Goal: Task Accomplishment & Management: Manage account settings

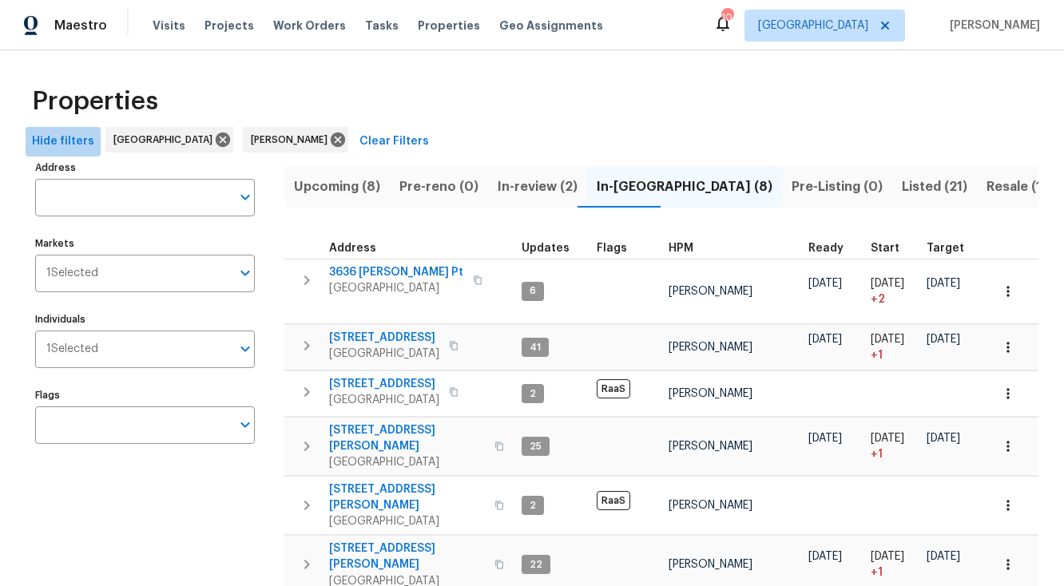
click at [83, 143] on span "Hide filters" at bounding box center [63, 142] width 62 height 20
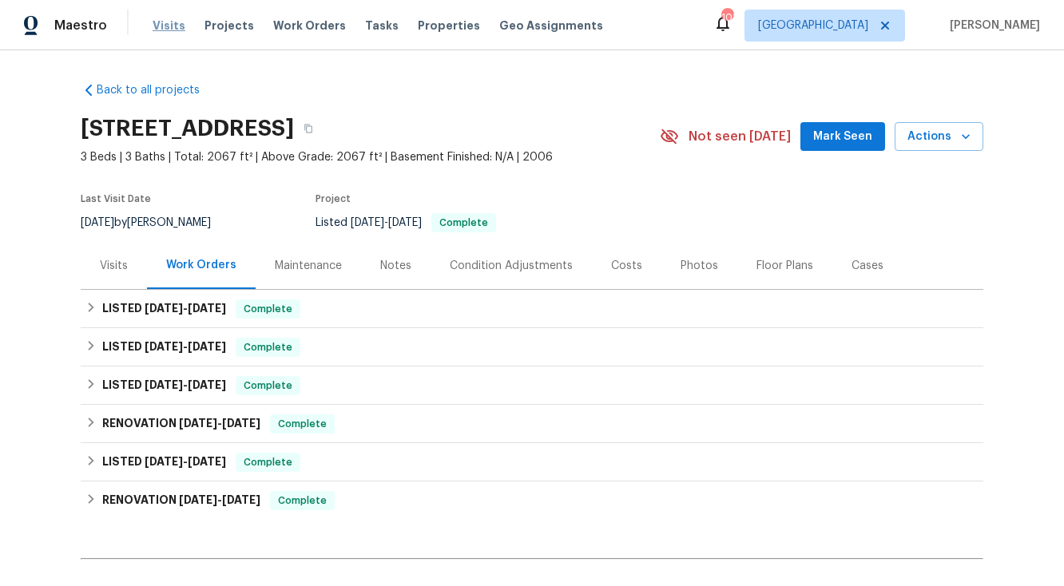
click at [169, 26] on span "Visits" at bounding box center [169, 26] width 33 height 16
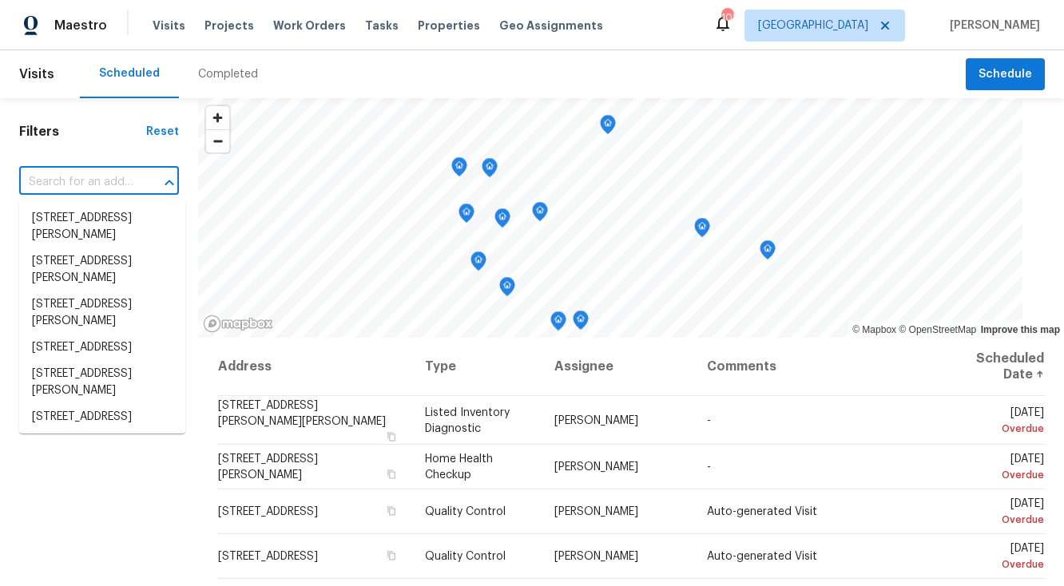
click at [77, 184] on input "text" at bounding box center [76, 182] width 115 height 25
paste input "[STREET_ADDRESS]"
type input "[STREET_ADDRESS]"
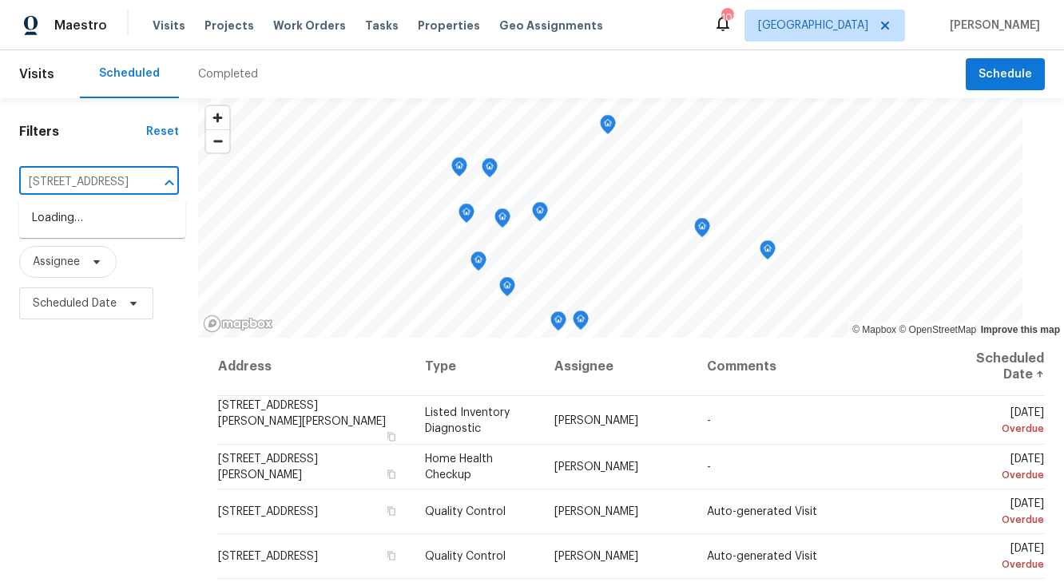
scroll to position [0, 117]
click at [73, 218] on li "[STREET_ADDRESS]" at bounding box center [102, 218] width 166 height 26
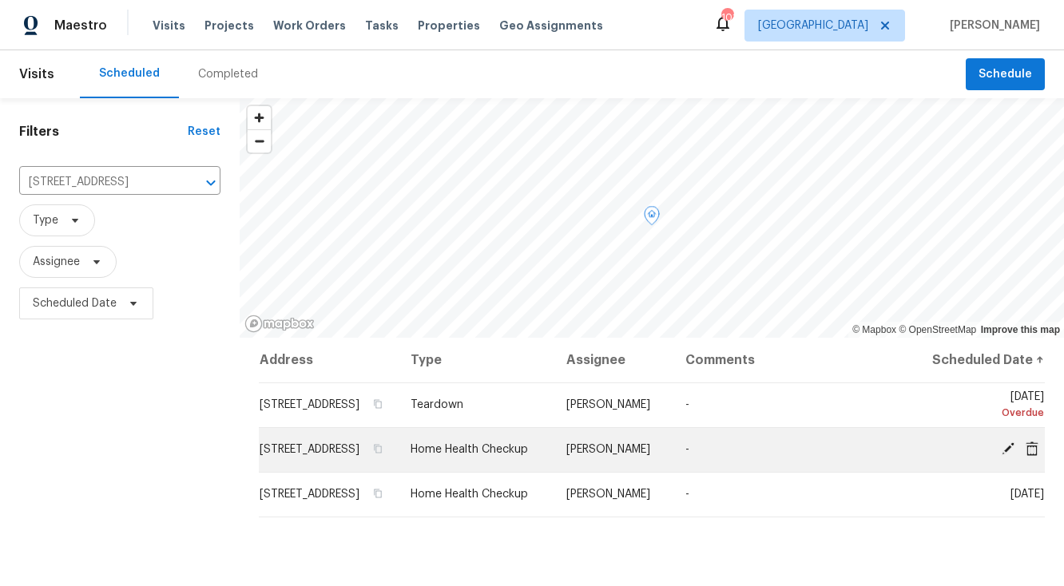
click at [1033, 455] on icon at bounding box center [1032, 448] width 13 height 14
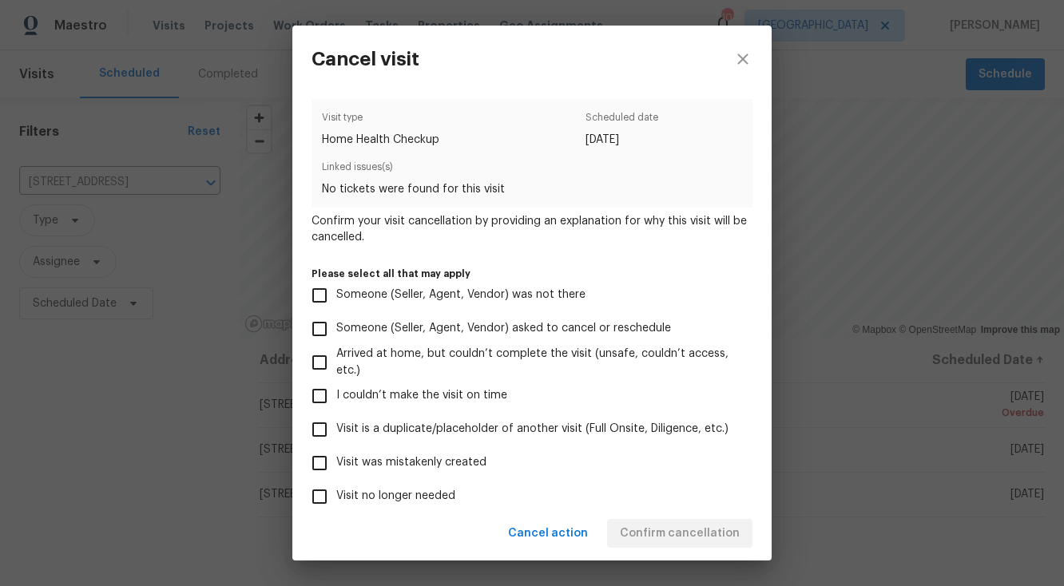
click at [319, 494] on input "Visit no longer needed" at bounding box center [320, 497] width 34 height 34
checkbox input "true"
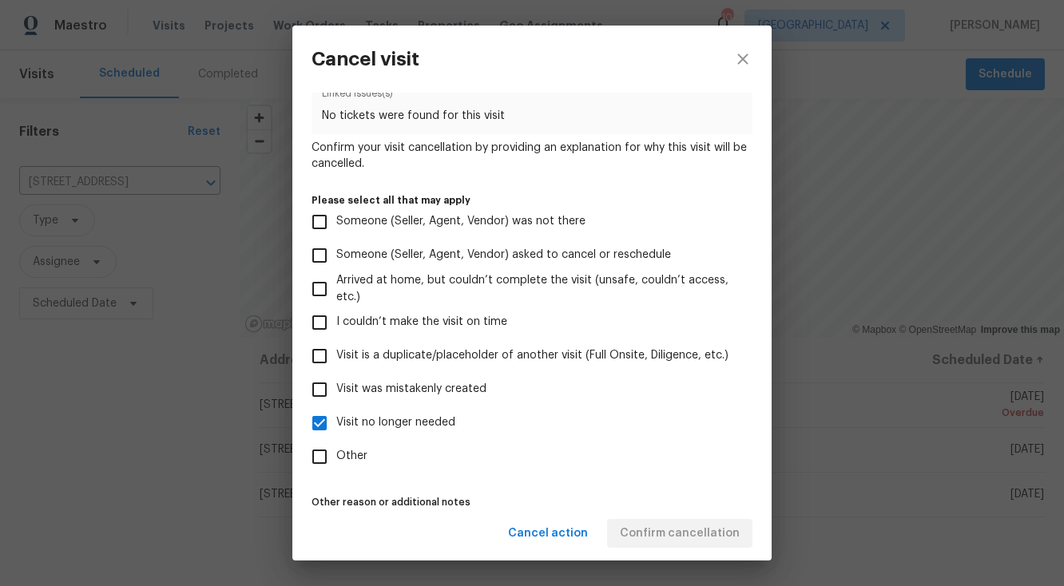
scroll to position [124, 0]
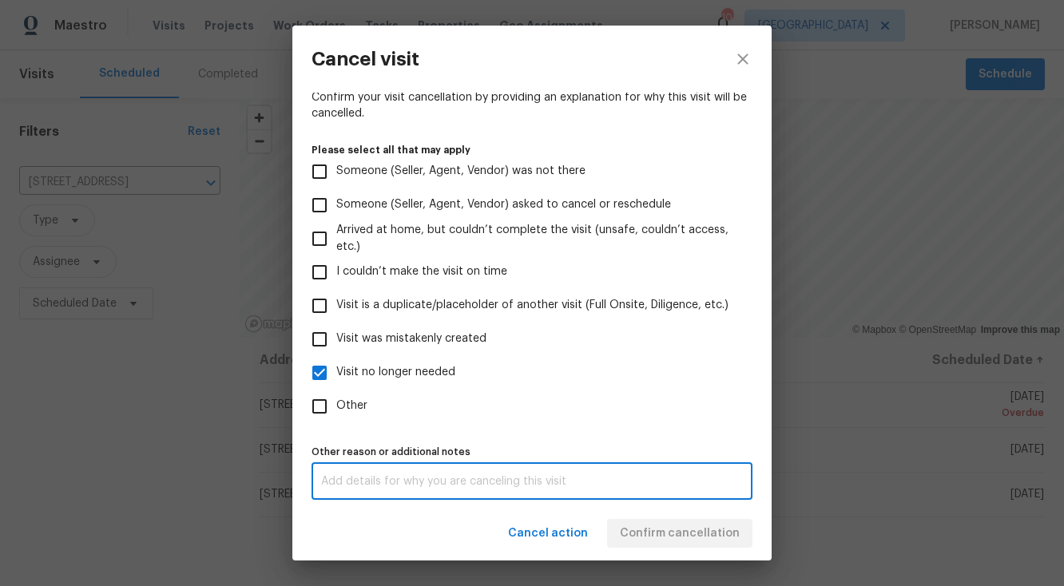
click at [510, 482] on textarea at bounding box center [532, 481] width 422 height 11
click at [646, 526] on div "Cancel action Confirm cancellation" at bounding box center [531, 533] width 479 height 55
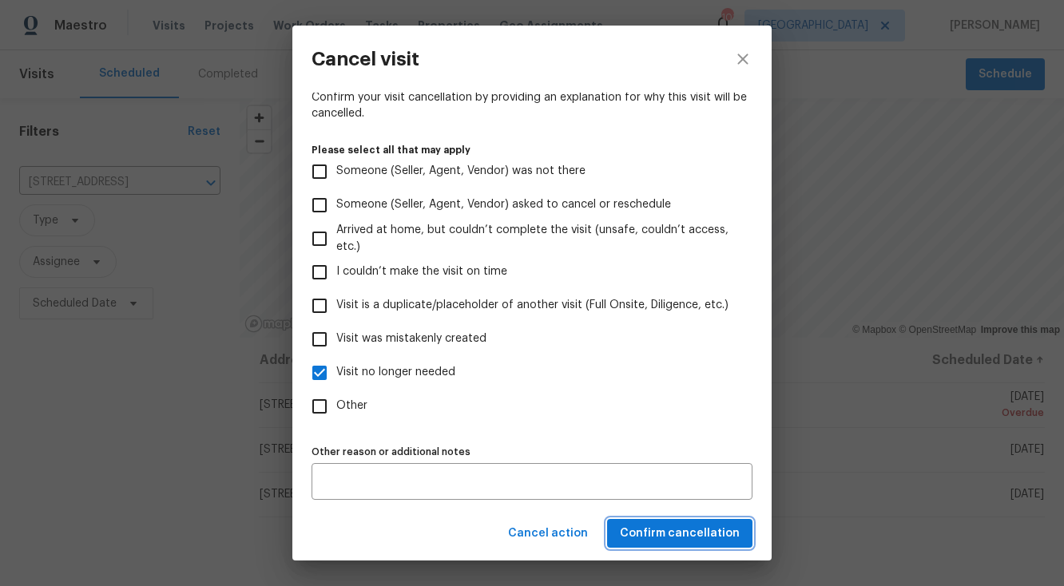
click at [663, 528] on span "Confirm cancellation" at bounding box center [680, 534] width 120 height 20
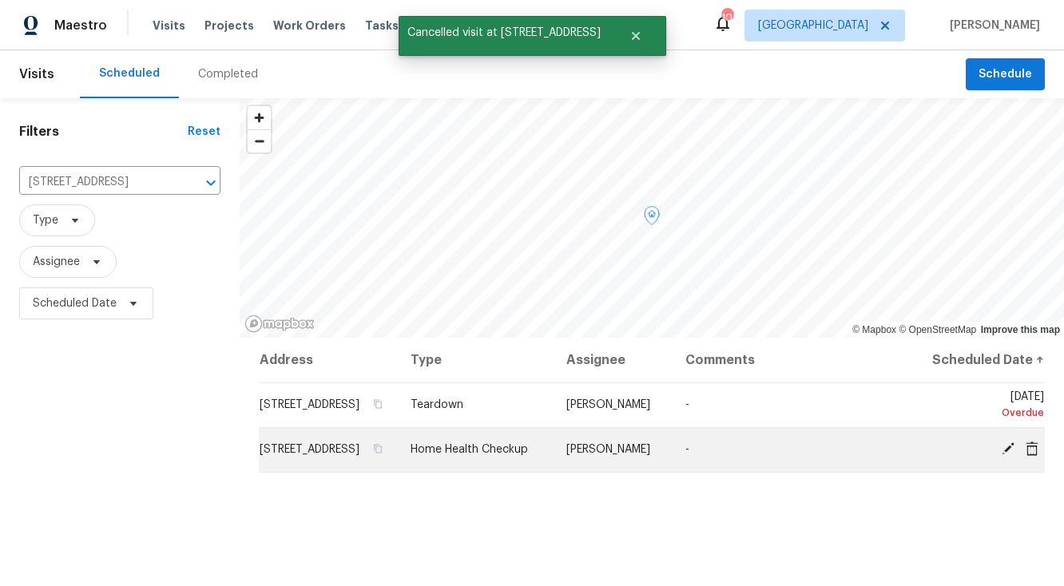
click at [1037, 455] on icon at bounding box center [1032, 448] width 13 height 14
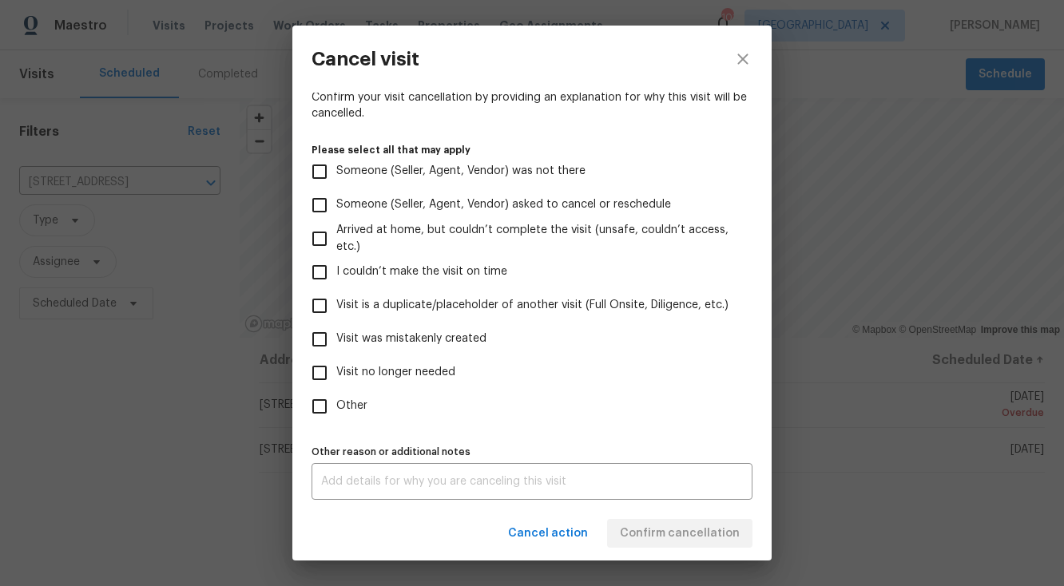
click at [320, 374] on input "Visit no longer needed" at bounding box center [320, 373] width 34 height 34
checkbox input "true"
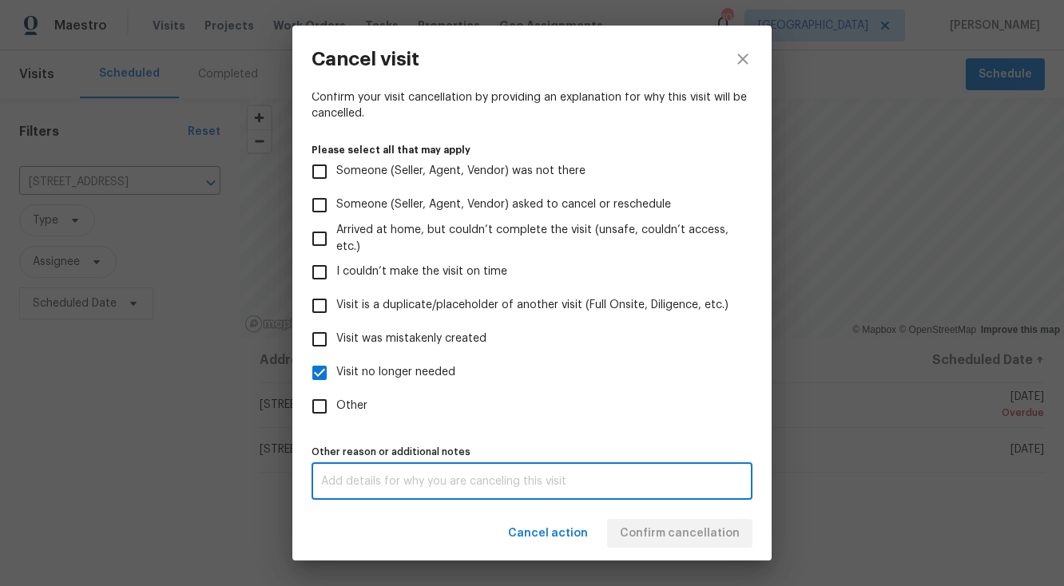
click at [435, 481] on textarea at bounding box center [532, 481] width 422 height 11
click at [637, 530] on div "Cancel action Confirm cancellation" at bounding box center [531, 533] width 479 height 55
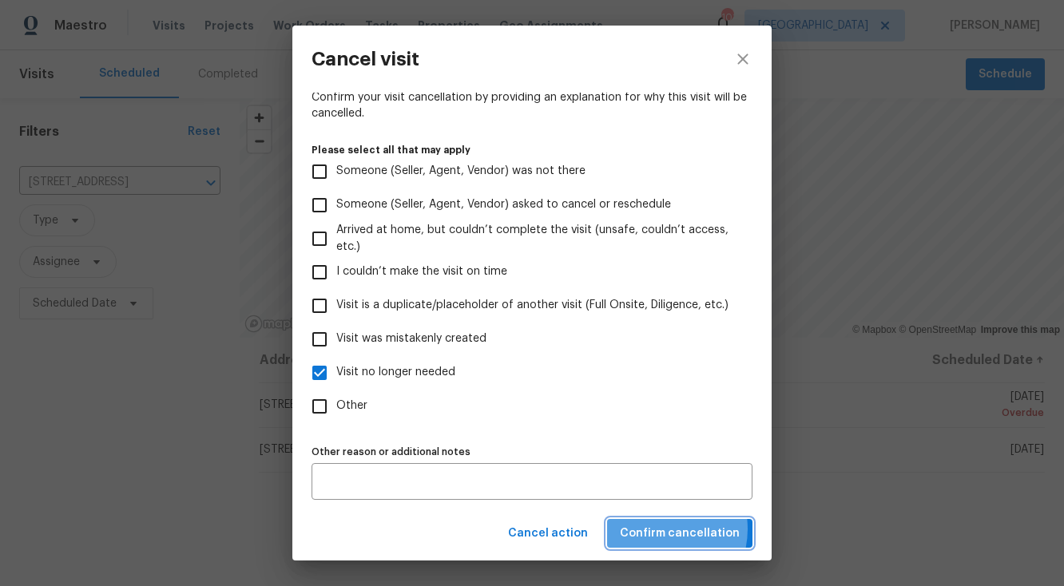
click at [661, 529] on span "Confirm cancellation" at bounding box center [680, 534] width 120 height 20
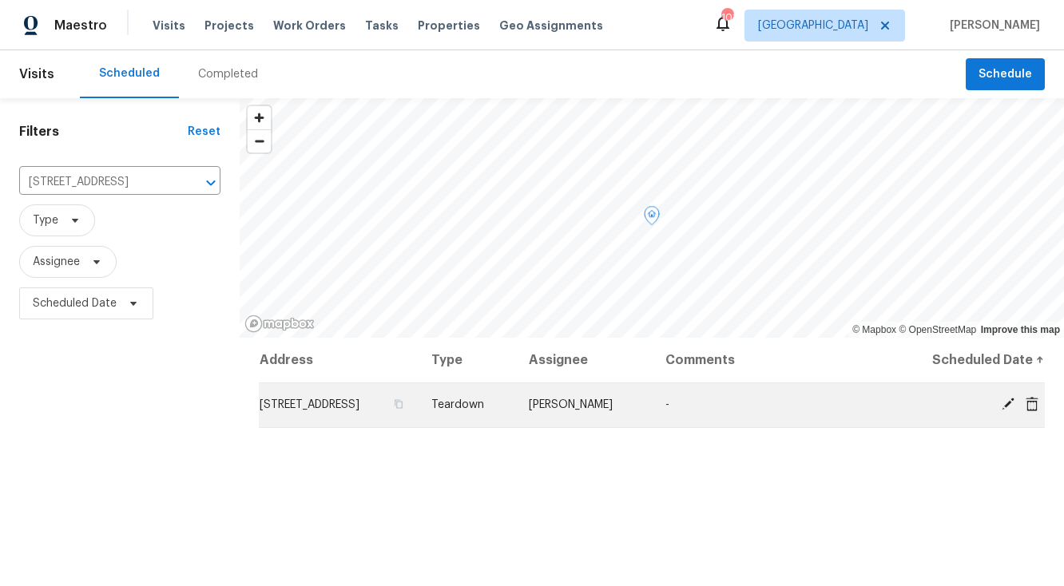
click at [1030, 403] on icon at bounding box center [1032, 403] width 13 height 14
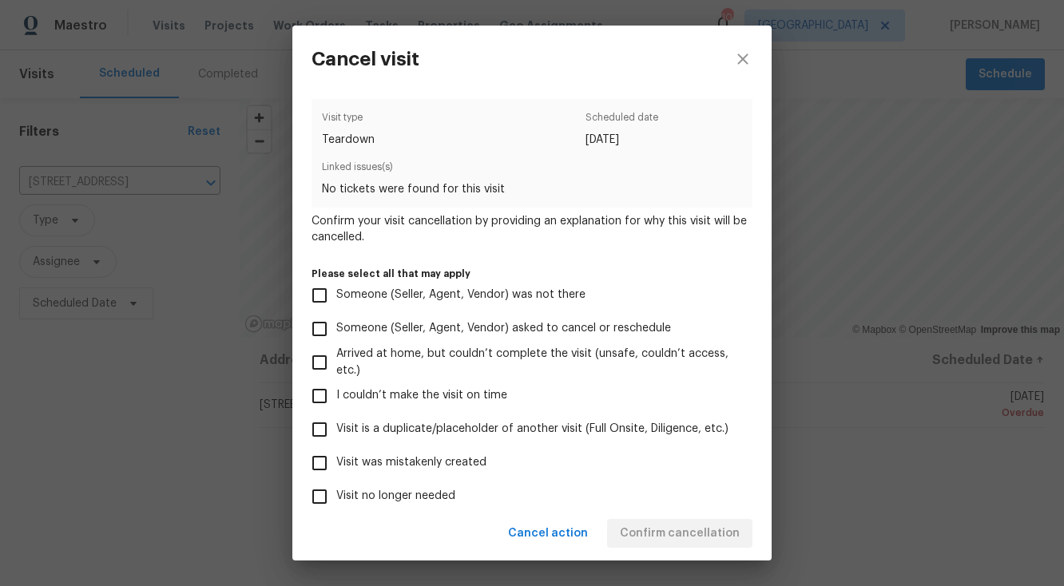
click at [321, 495] on input "Visit no longer needed" at bounding box center [320, 497] width 34 height 34
checkbox input "true"
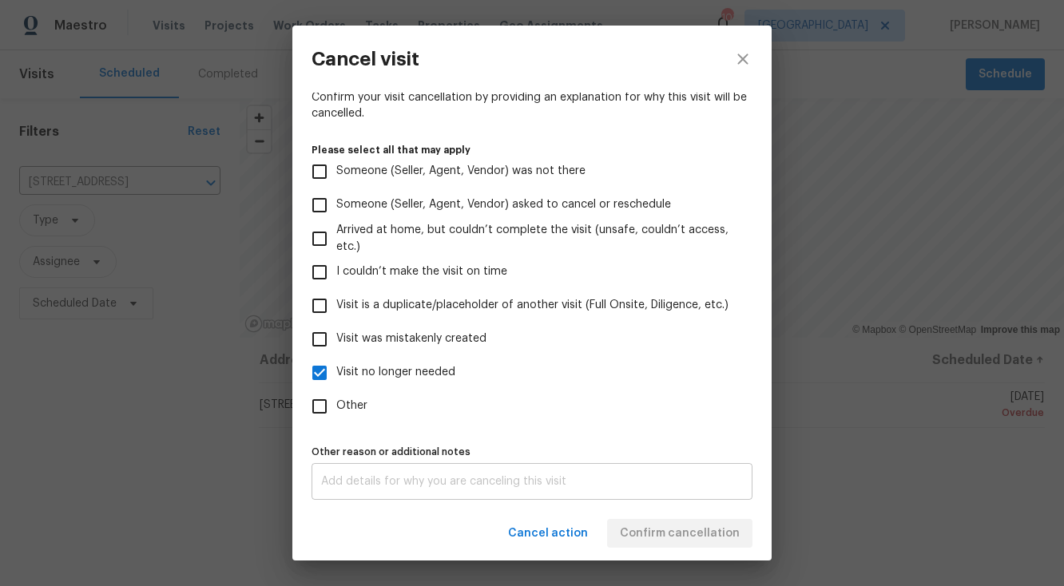
click at [552, 487] on div "x Other reason or additional notes" at bounding box center [532, 481] width 441 height 37
click at [662, 526] on div "Cancel action Confirm cancellation" at bounding box center [531, 533] width 479 height 55
click at [679, 528] on span "Confirm cancellation" at bounding box center [680, 534] width 120 height 20
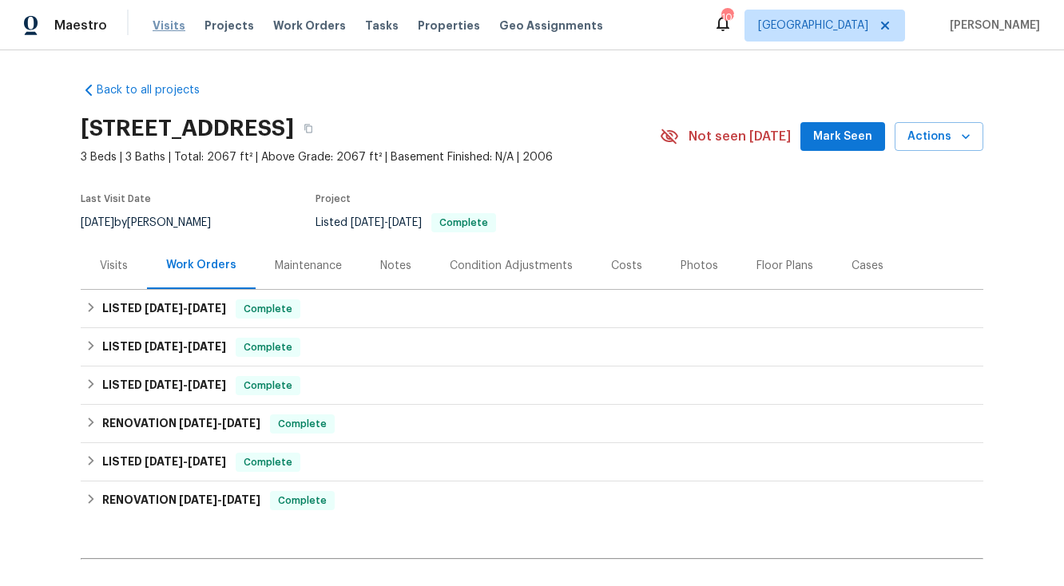
click at [173, 25] on span "Visits" at bounding box center [169, 26] width 33 height 16
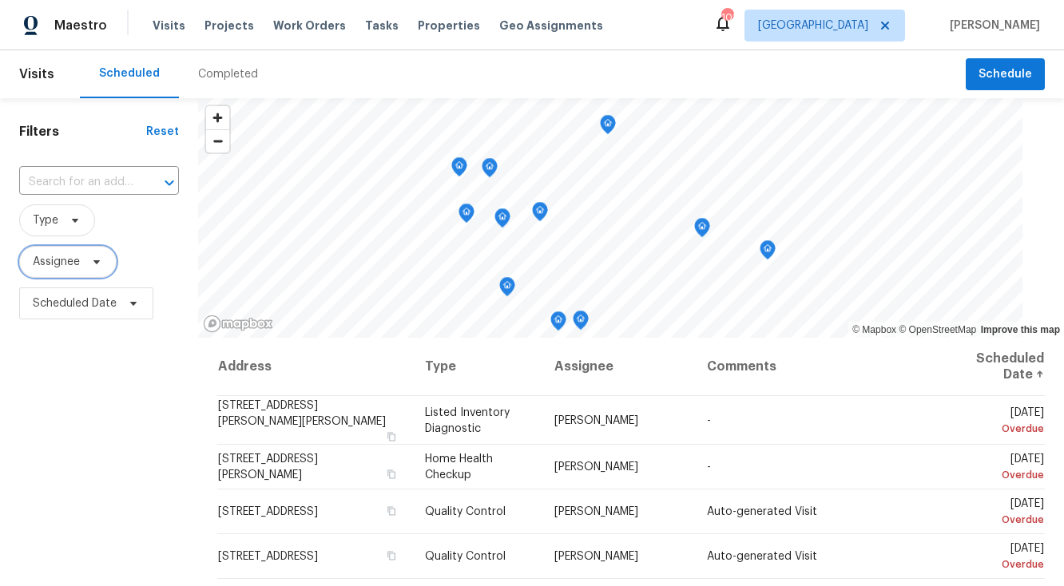
click at [94, 262] on icon at bounding box center [96, 262] width 13 height 13
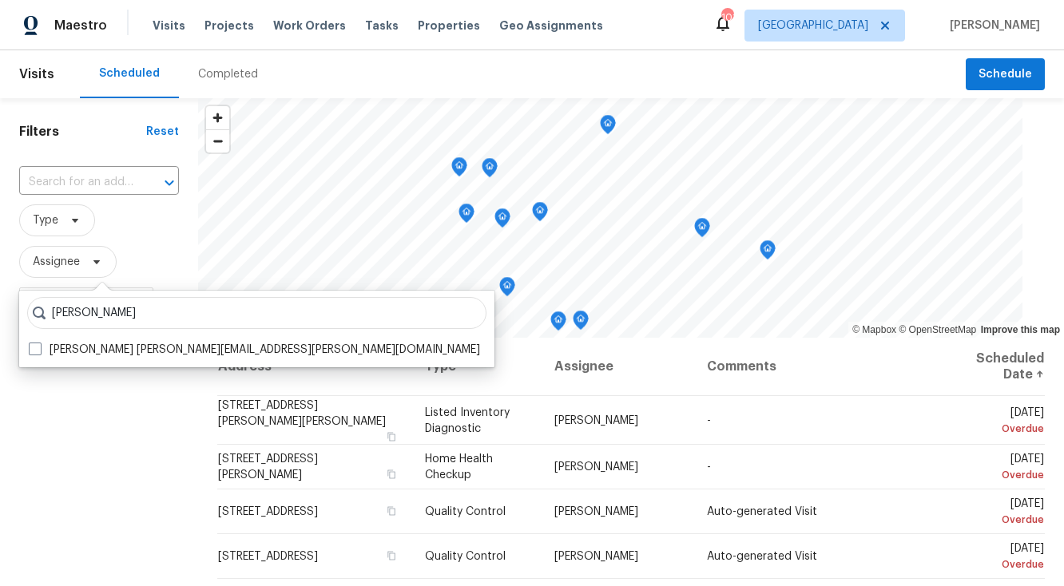
type input "[PERSON_NAME]"
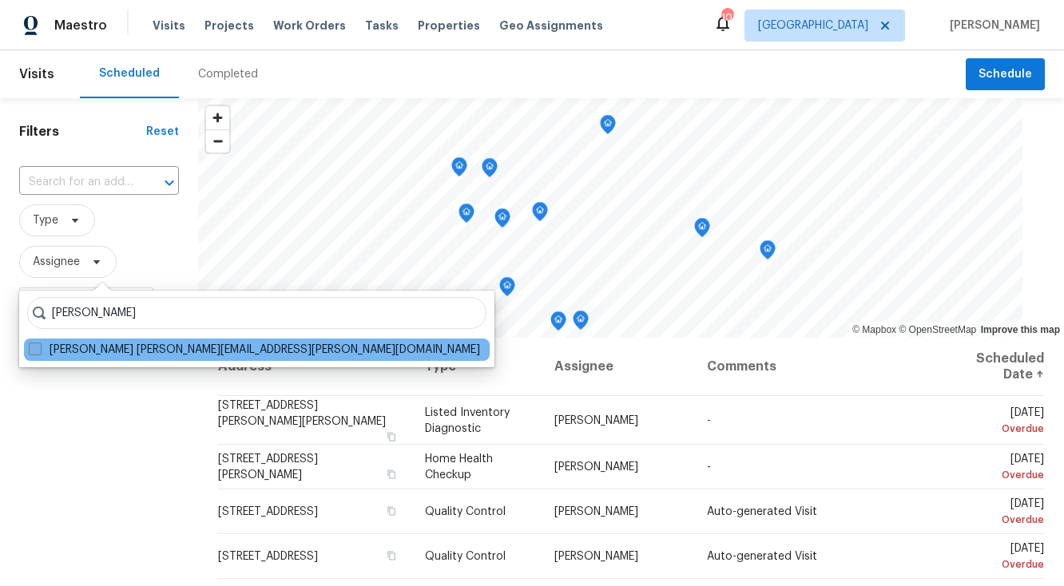
click at [36, 348] on span at bounding box center [35, 349] width 13 height 13
click at [36, 348] on input "[PERSON_NAME] [PERSON_NAME][EMAIL_ADDRESS][PERSON_NAME][DOMAIN_NAME]" at bounding box center [34, 347] width 10 height 10
checkbox input "true"
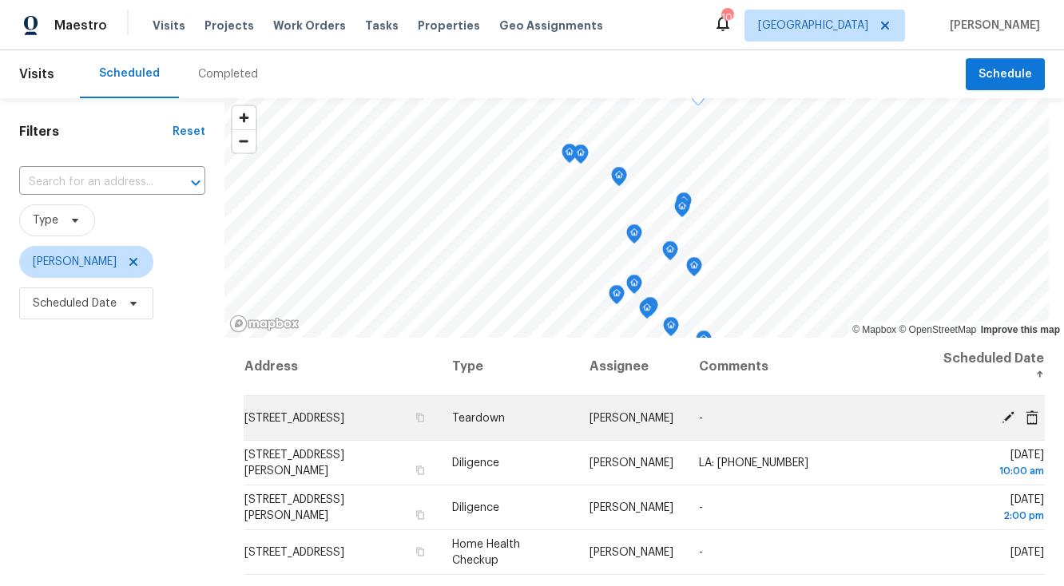
drag, startPoint x: 240, startPoint y: 411, endPoint x: 276, endPoint y: 422, distance: 38.4
click at [276, 422] on td "[STREET_ADDRESS]" at bounding box center [342, 418] width 197 height 45
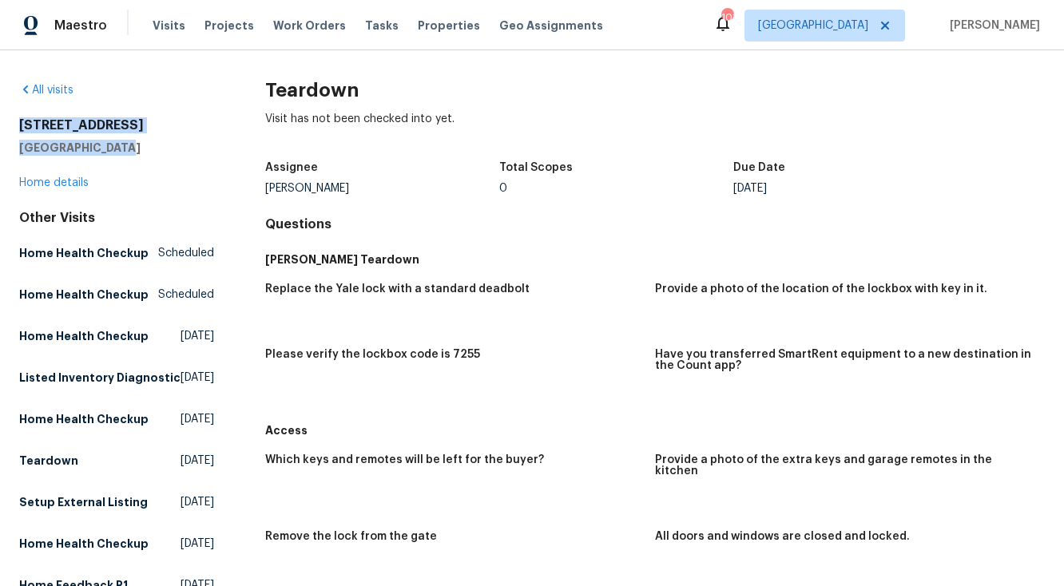
drag, startPoint x: 18, startPoint y: 125, endPoint x: 124, endPoint y: 145, distance: 107.5
click at [124, 145] on div "All visits [STREET_ADDRESS] Home details Other Visits Home Health Checkup Sched…" at bounding box center [532, 318] width 1064 height 536
copy div "[STREET_ADDRESS]"
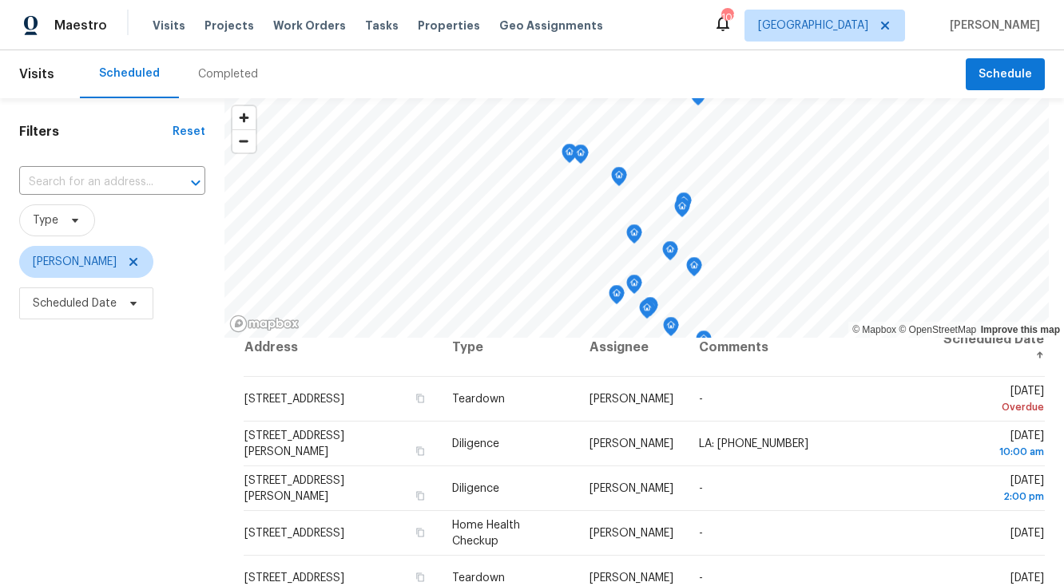
scroll to position [18, 0]
